Goal: Browse casually: Explore the website without a specific task or goal

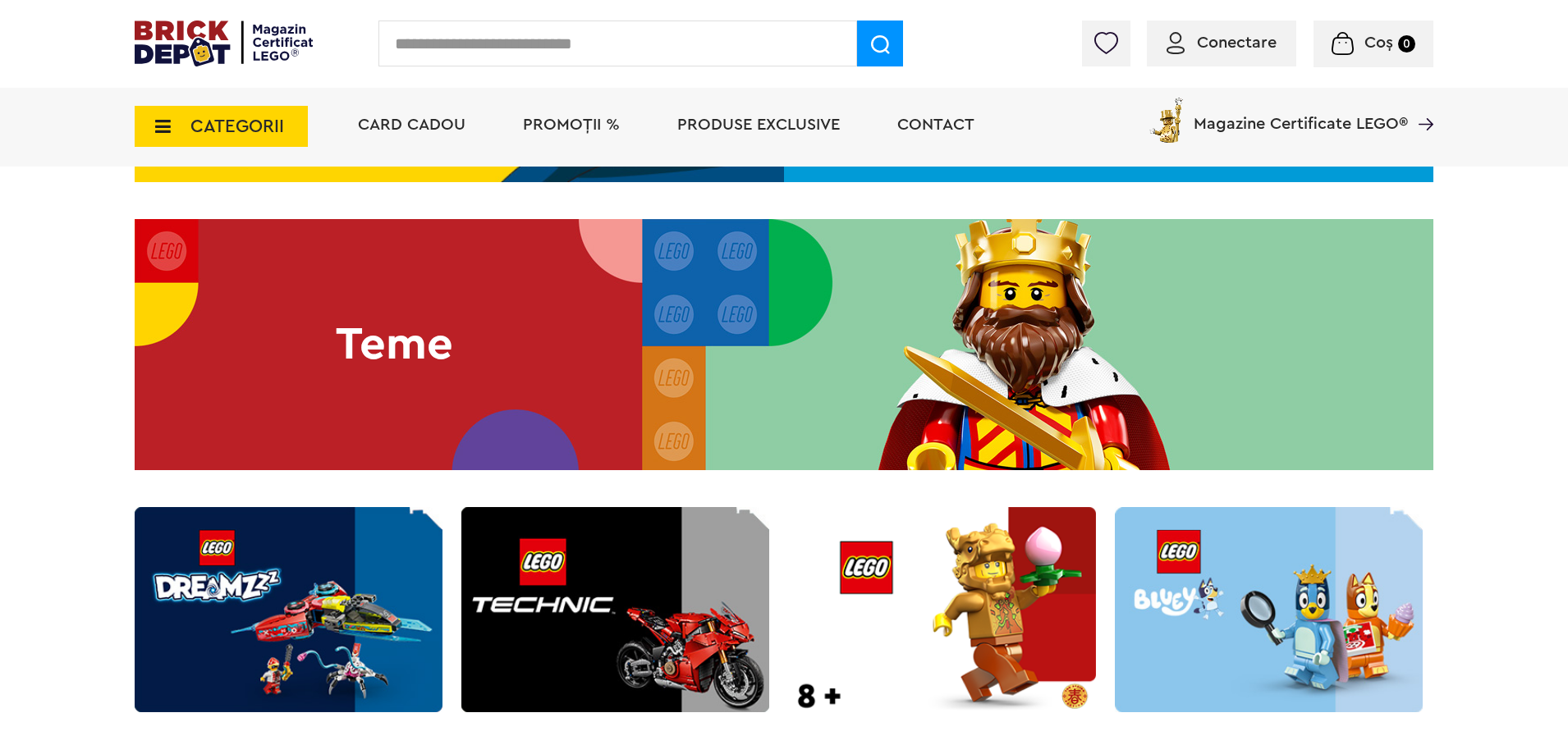
scroll to position [4513, 0]
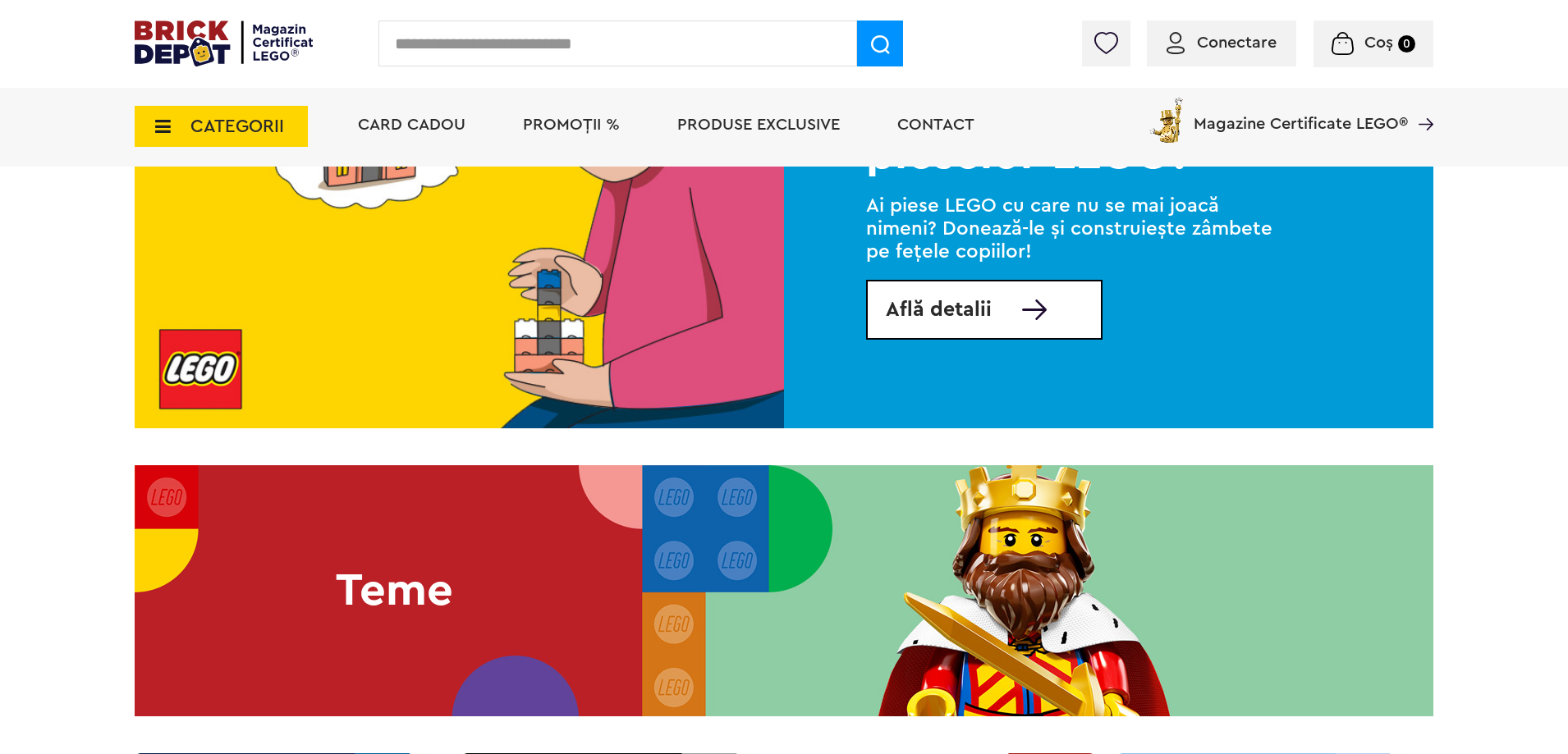
click at [1007, 340] on link "Află detalii" at bounding box center [985, 309] width 236 height 60
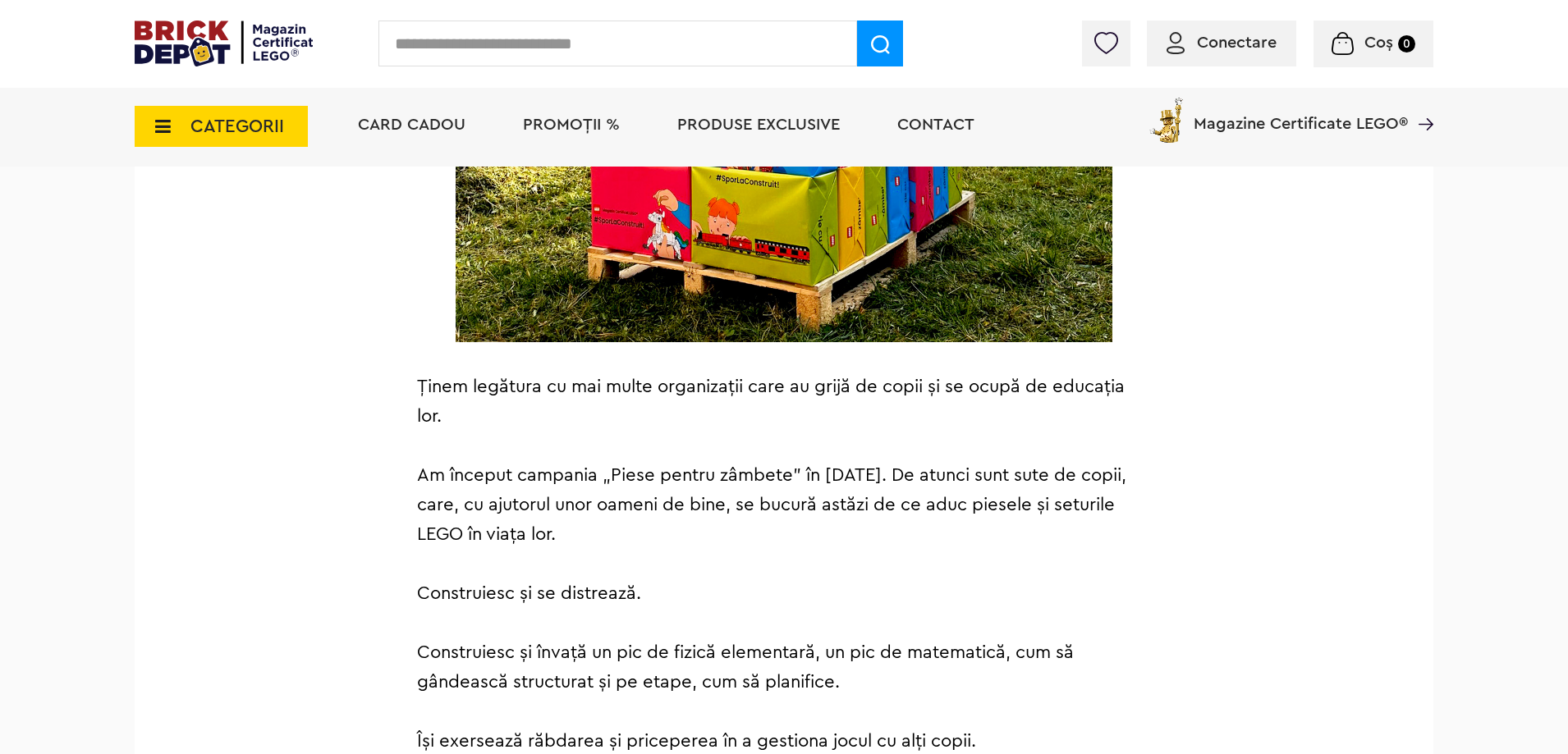
scroll to position [3036, 0]
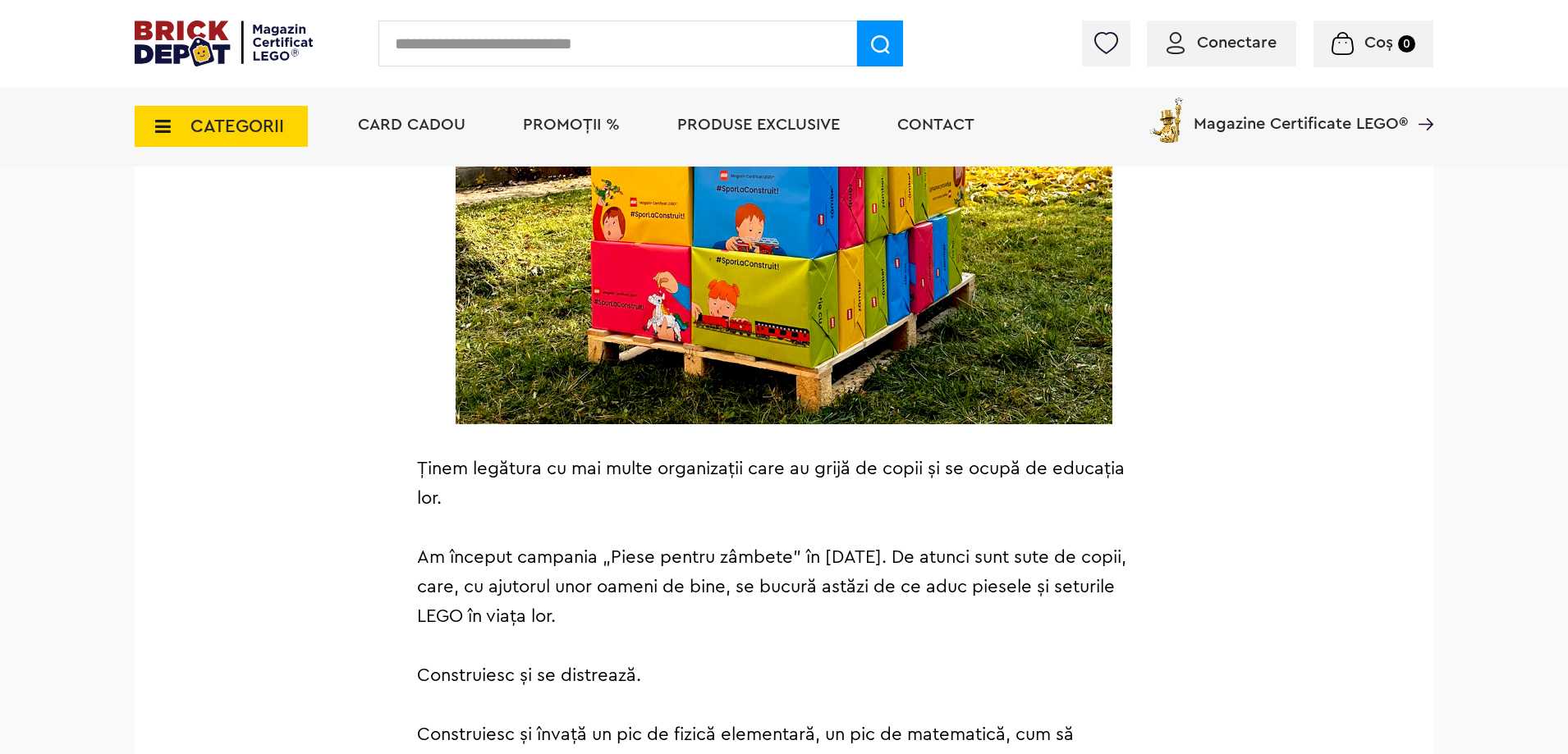
click at [201, 43] on img at bounding box center [223, 43] width 178 height 46
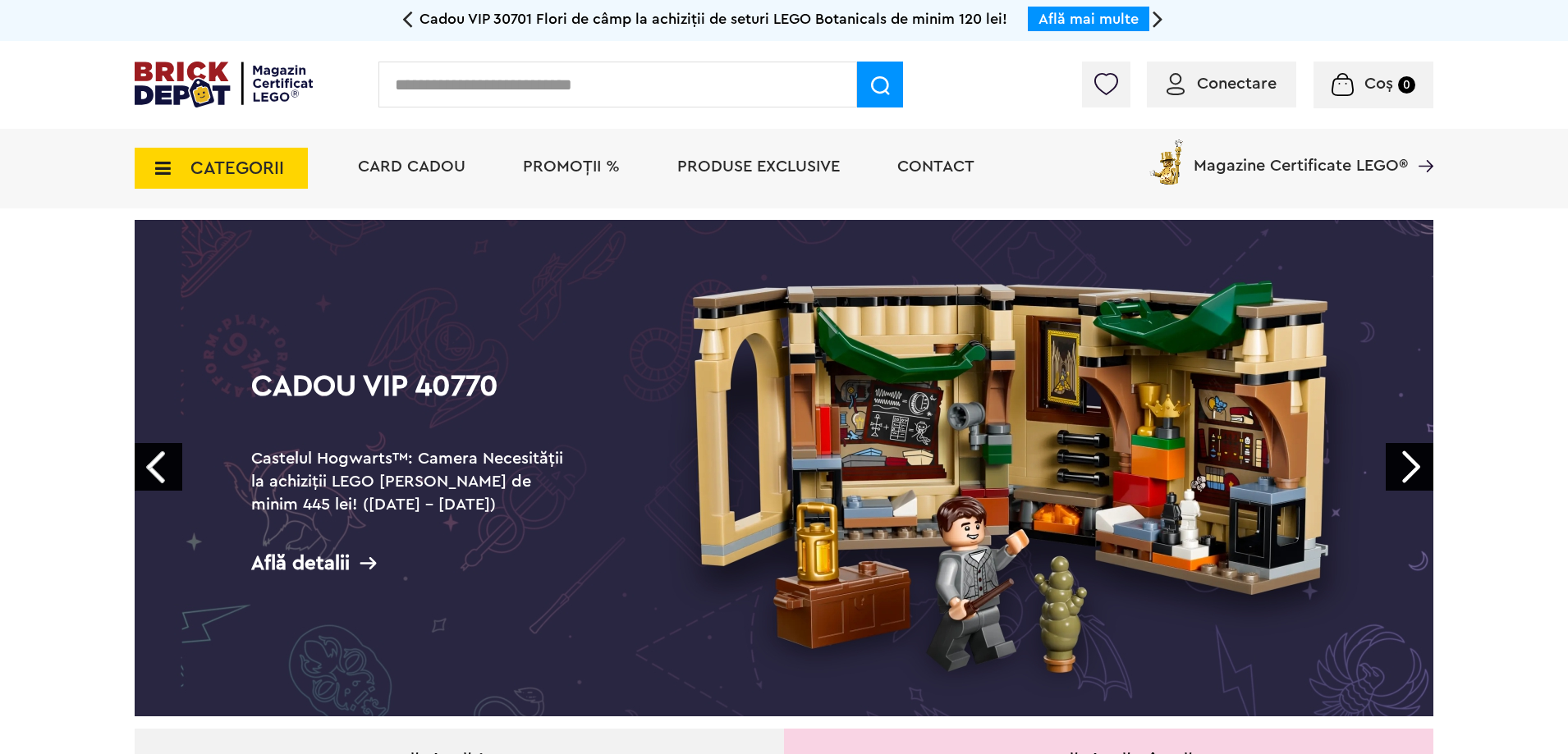
click at [183, 82] on img at bounding box center [223, 84] width 178 height 46
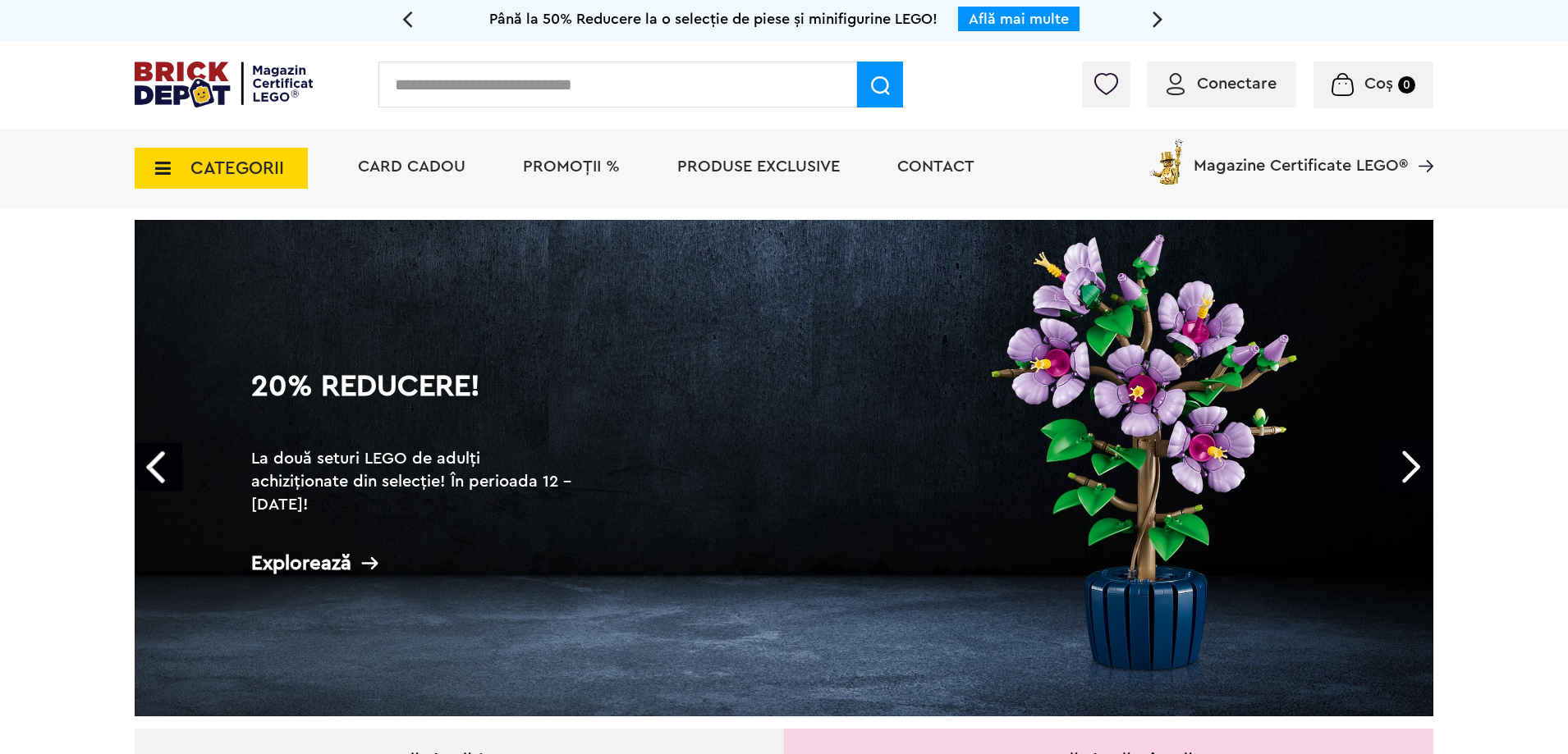
click at [219, 96] on img at bounding box center [223, 84] width 178 height 46
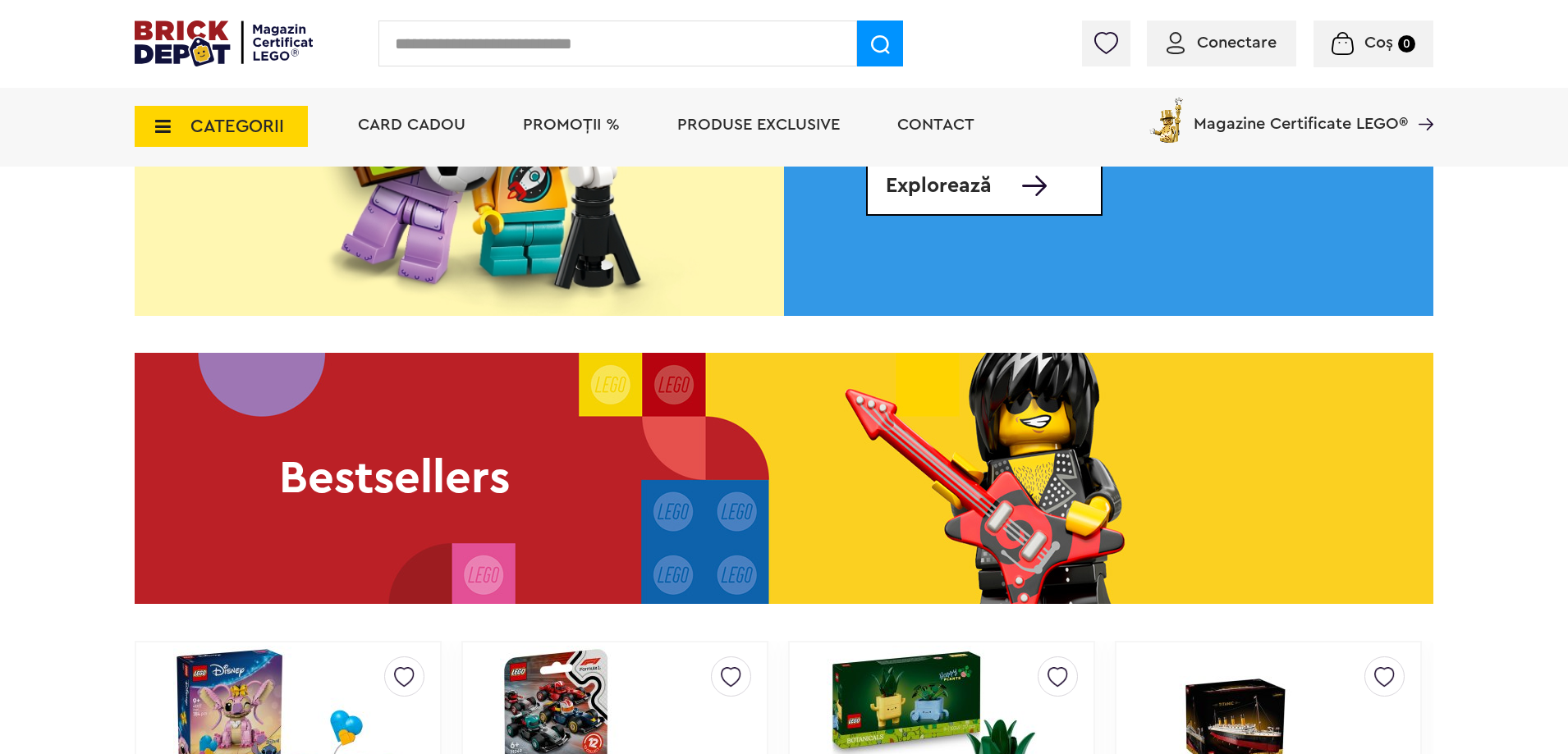
scroll to position [2708, 0]
